Goal: Transaction & Acquisition: Download file/media

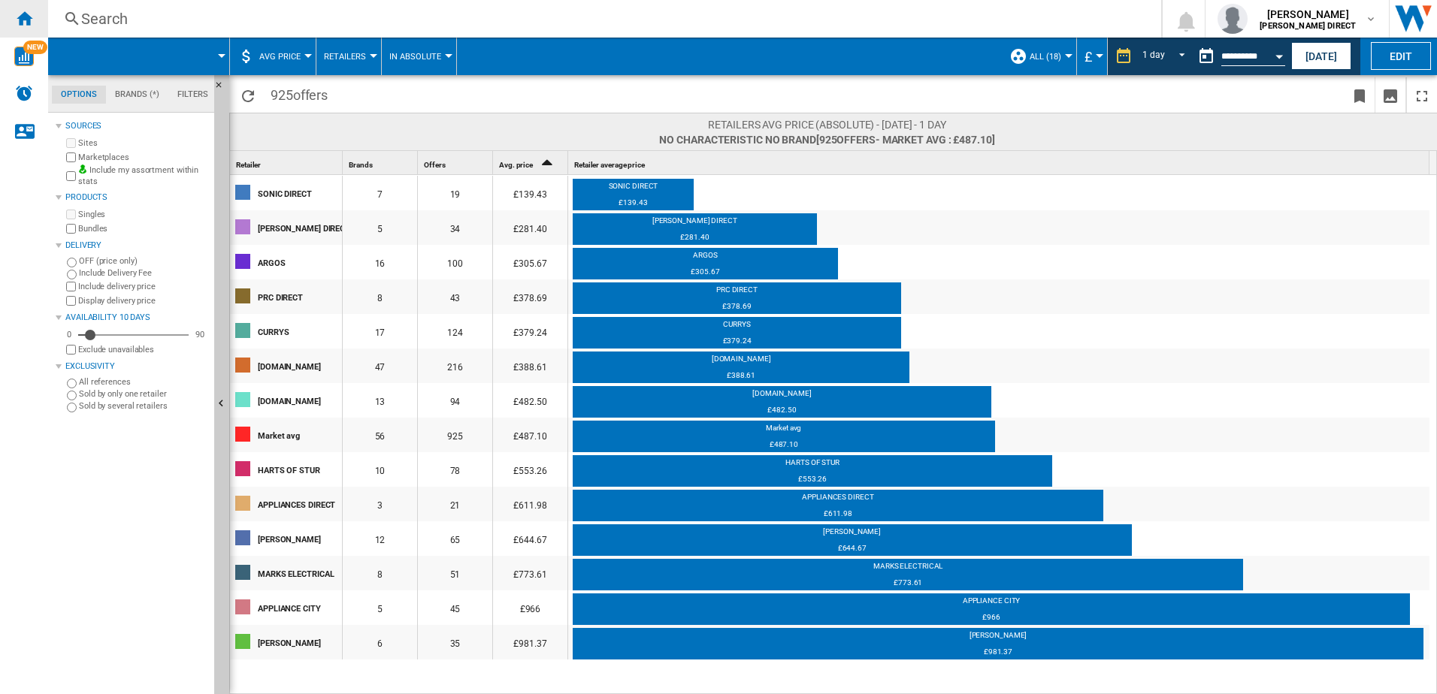
click at [32, 27] on div "Home" at bounding box center [24, 19] width 48 height 38
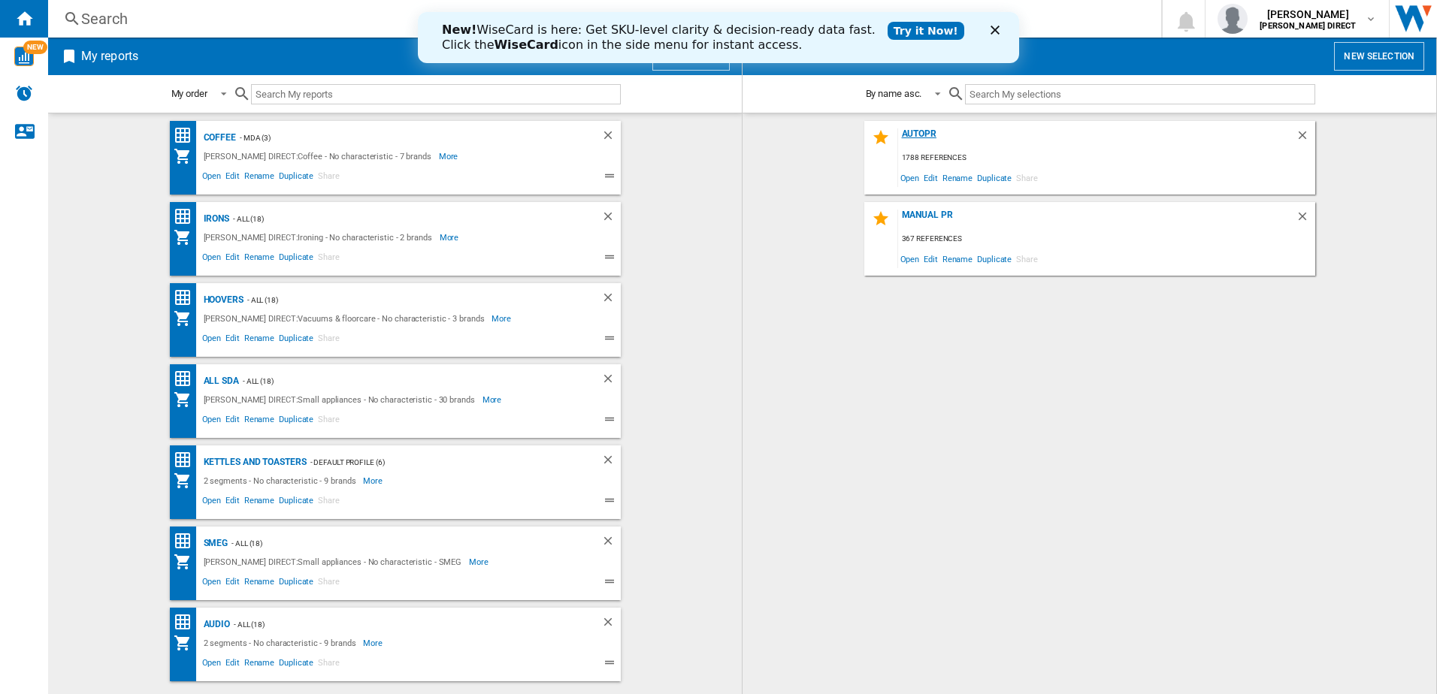
click at [926, 133] on div "AUTOPR" at bounding box center [1097, 139] width 398 height 20
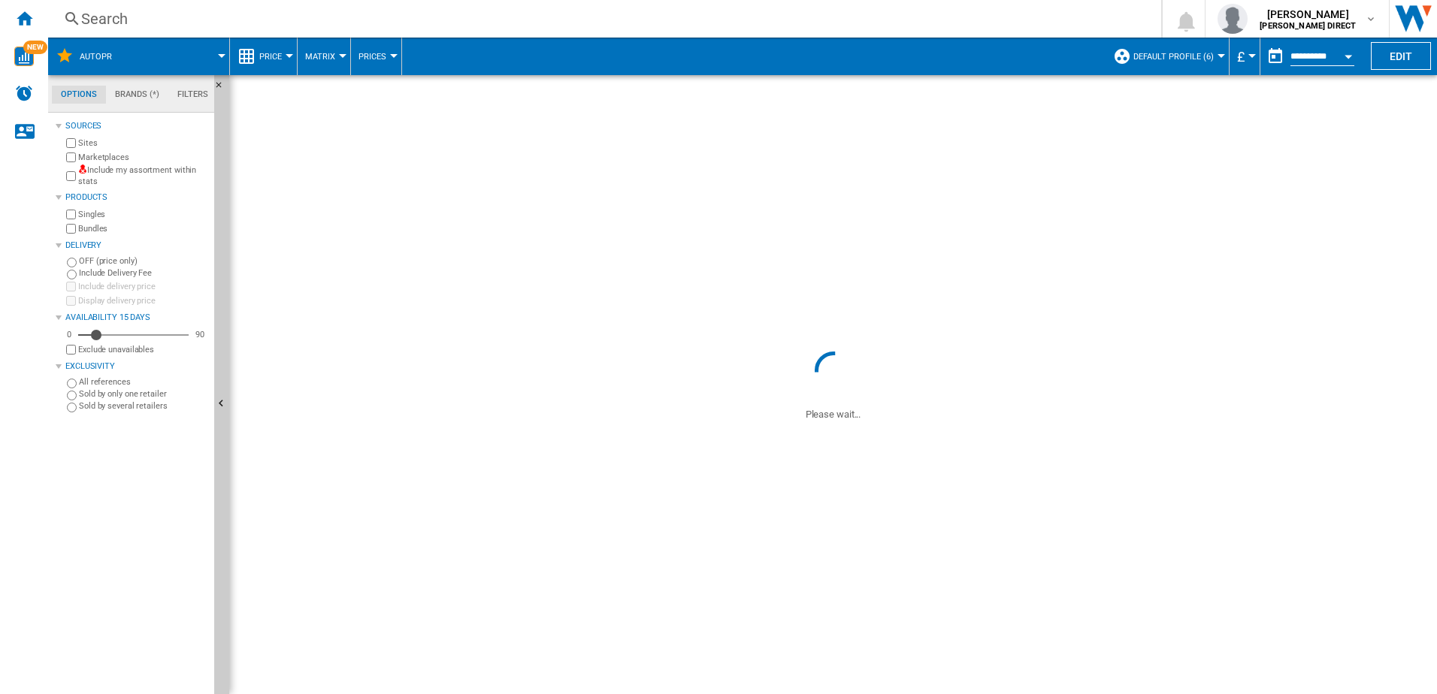
click at [78, 178] on label "Include my assortment within stats" at bounding box center [143, 176] width 130 height 23
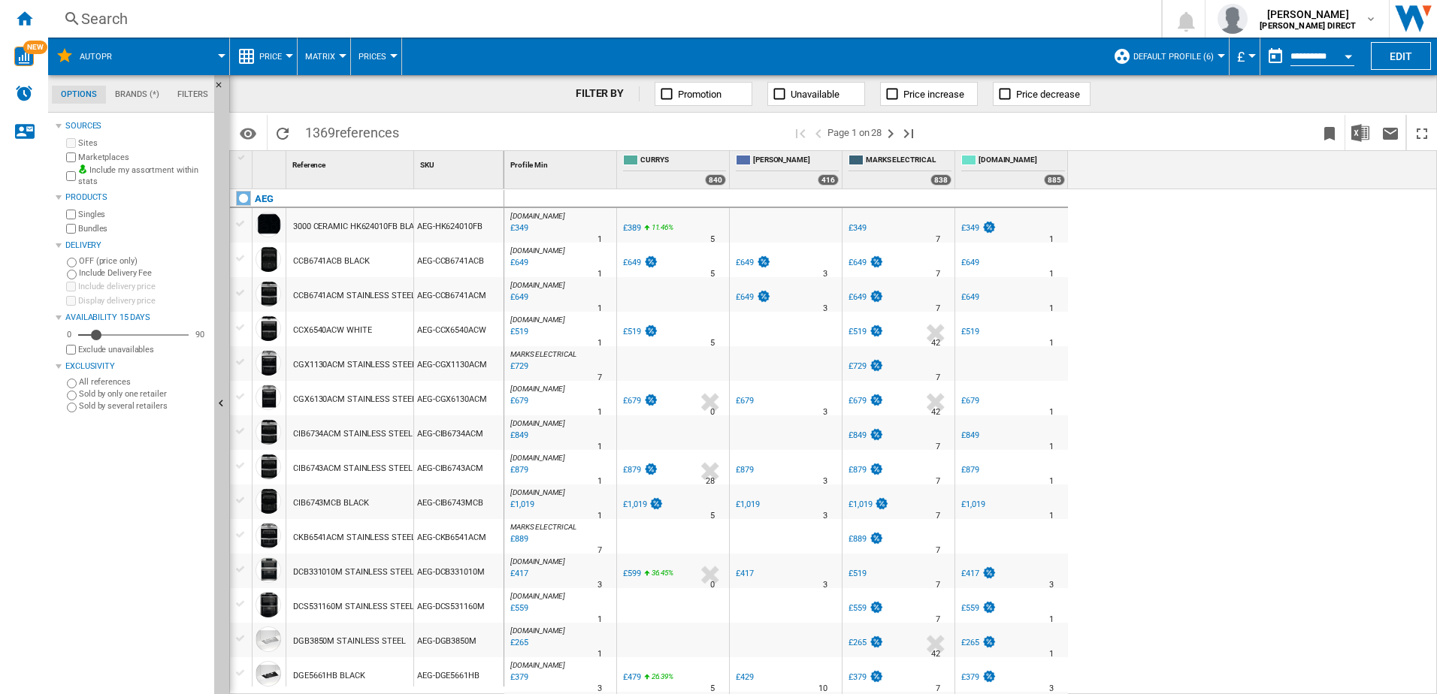
click at [77, 231] on div "Bundles" at bounding box center [135, 229] width 145 height 14
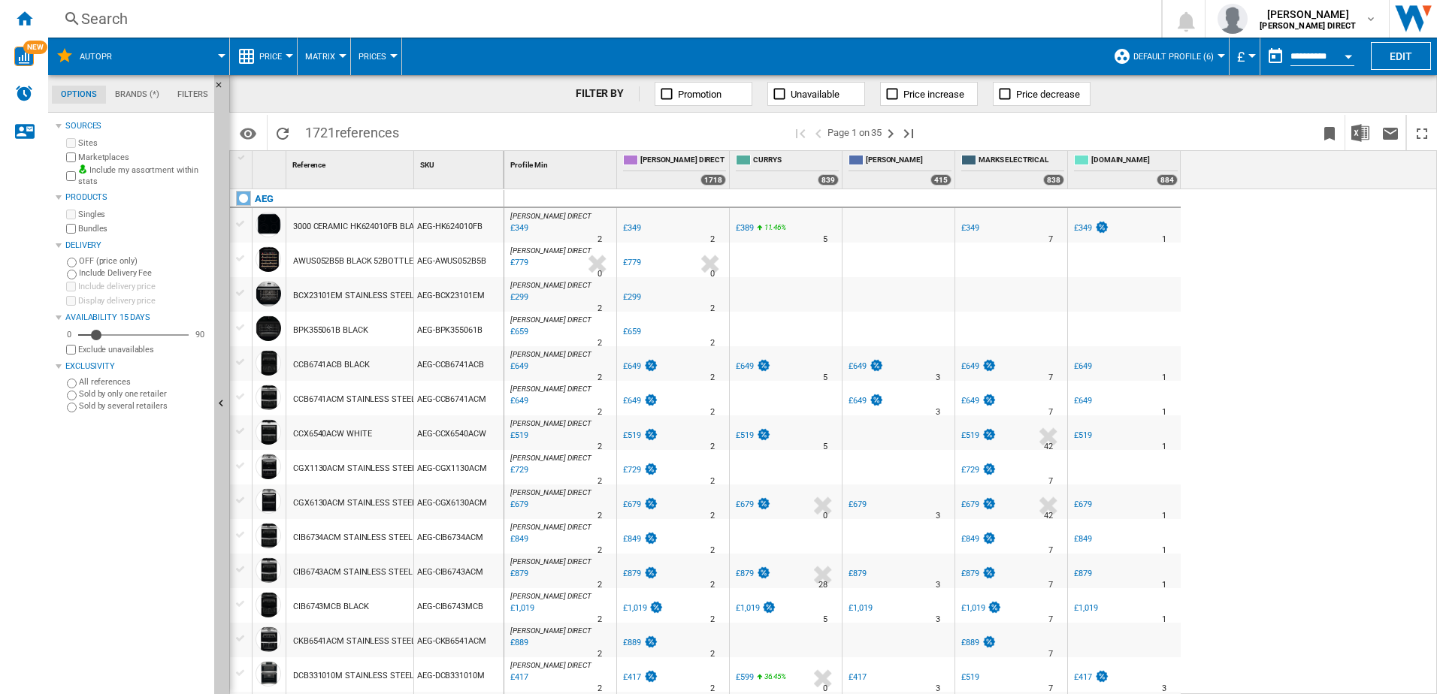
click at [1169, 65] on button "Default profile (6)" at bounding box center [1177, 57] width 88 height 38
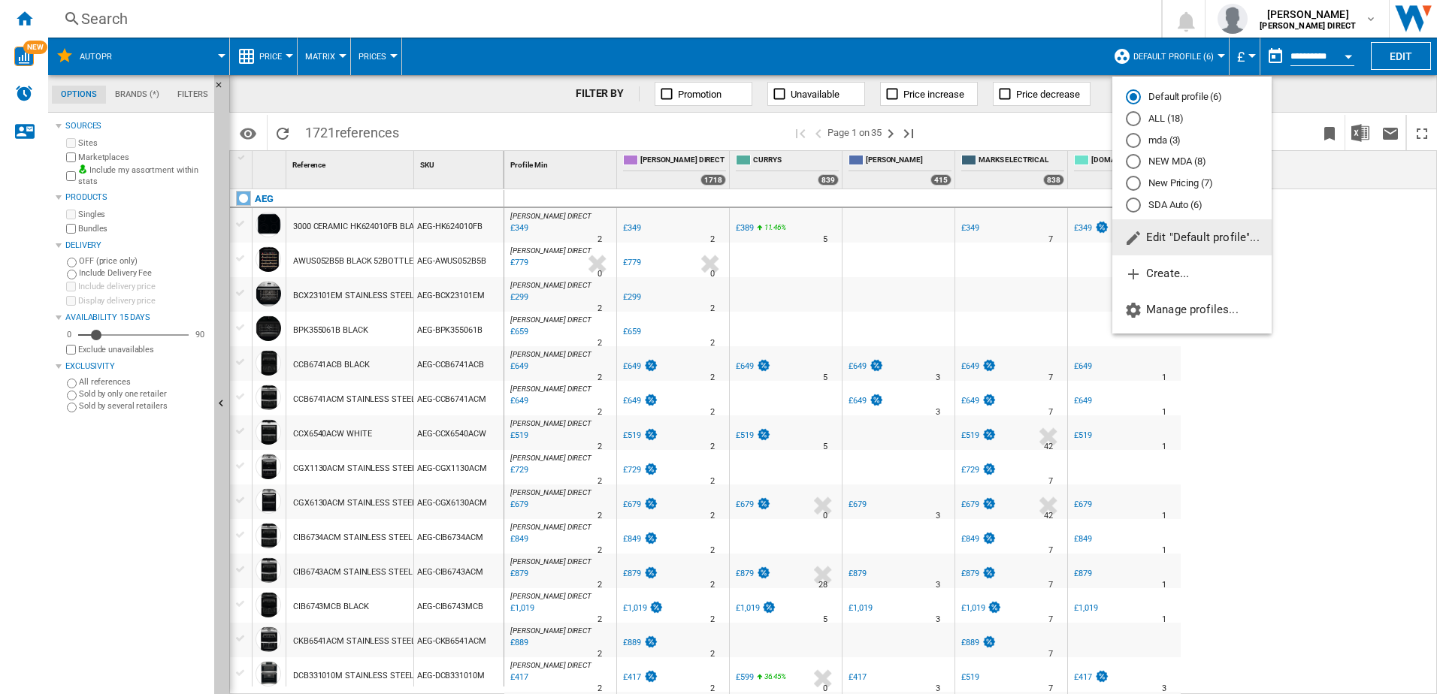
click at [1184, 185] on md-radio-button "New Pricing (7)" at bounding box center [1192, 184] width 132 height 14
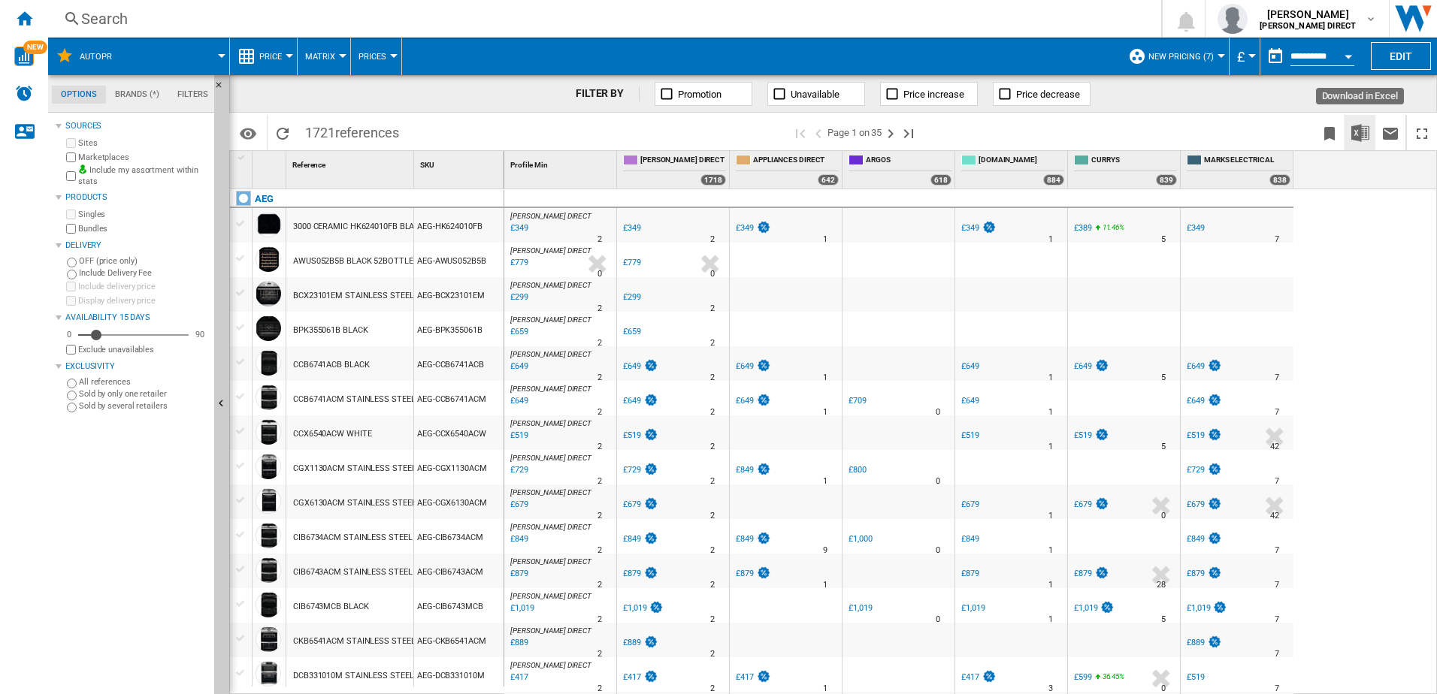
click at [1363, 131] on img "Download in Excel" at bounding box center [1360, 133] width 18 height 18
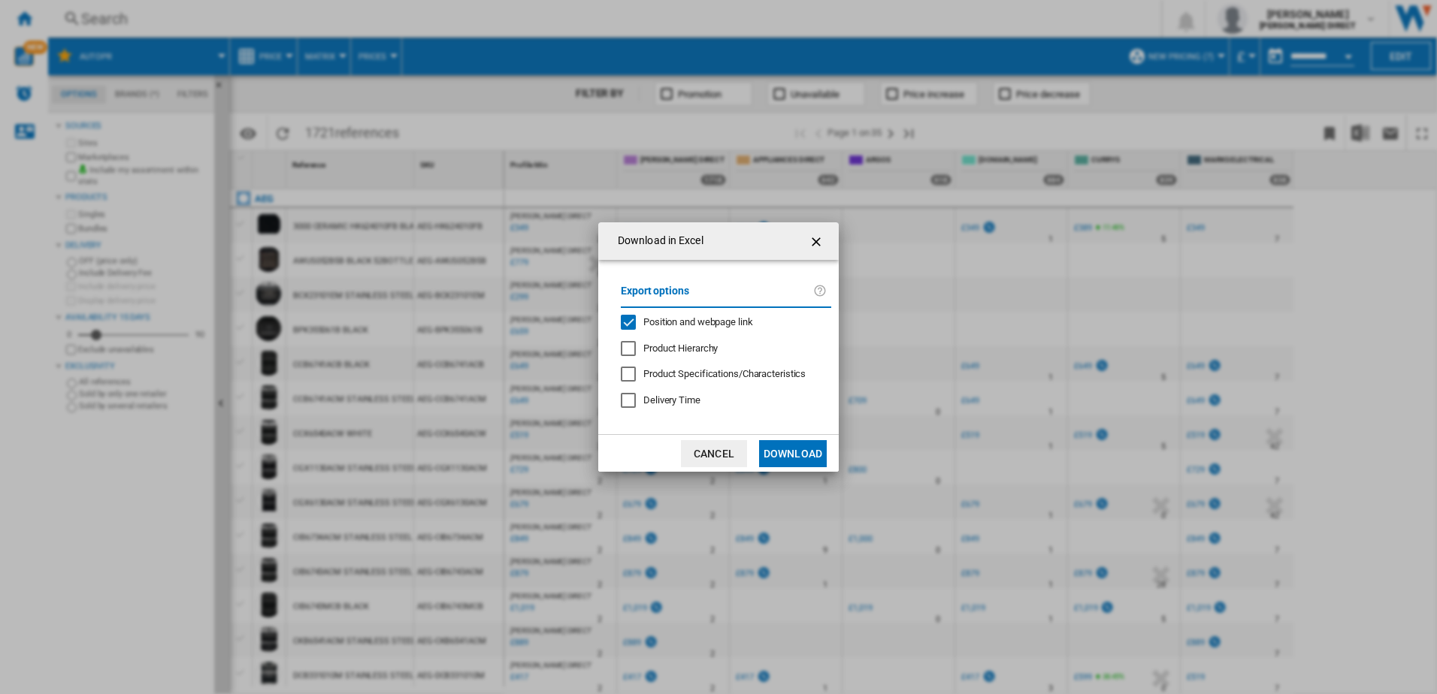
click at [636, 319] on div "Position and webpage link" at bounding box center [628, 322] width 15 height 15
click at [782, 457] on button "Download" at bounding box center [793, 453] width 68 height 27
